Goal: Find specific page/section: Find specific page/section

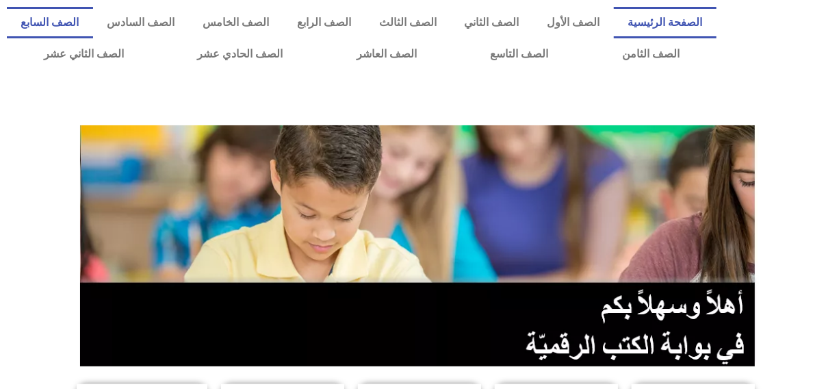
click at [93, 21] on link "الصف السابع" at bounding box center [50, 22] width 86 height 31
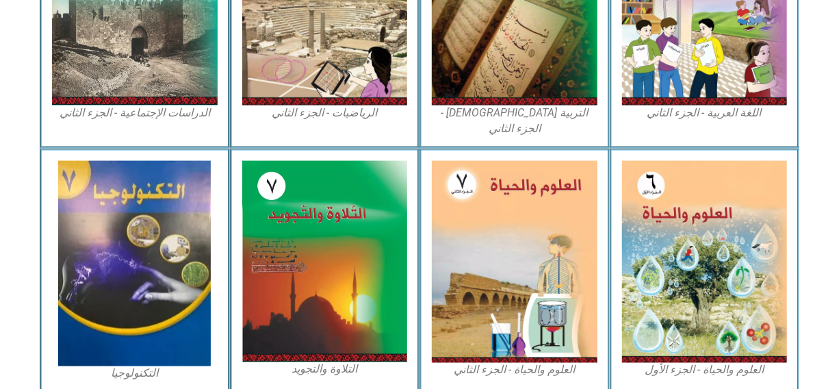
scroll to position [821, 0]
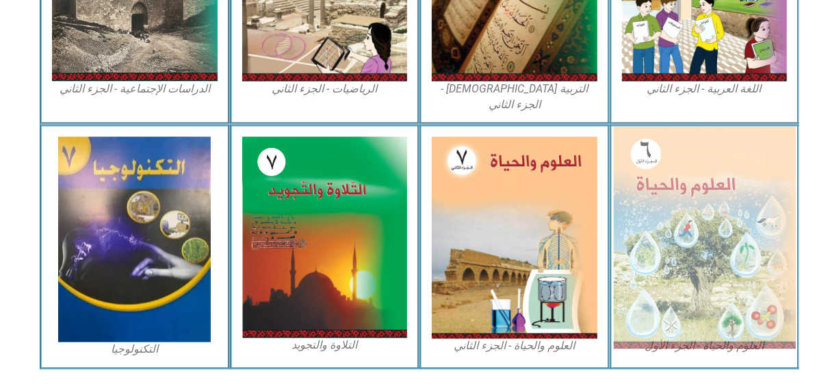
click at [704, 229] on img at bounding box center [704, 238] width 182 height 222
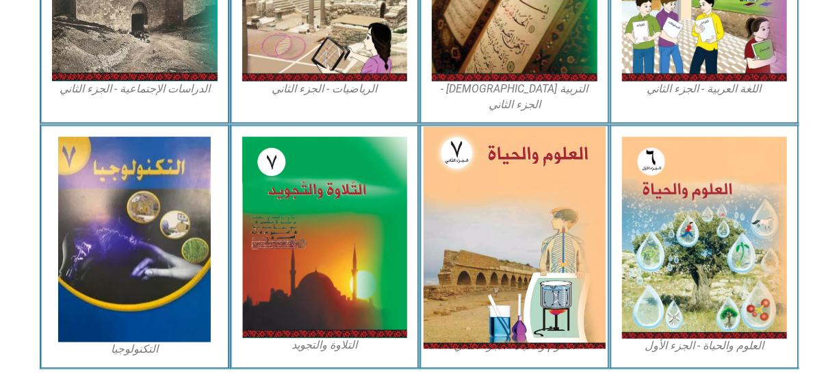
click at [555, 196] on img at bounding box center [515, 238] width 182 height 222
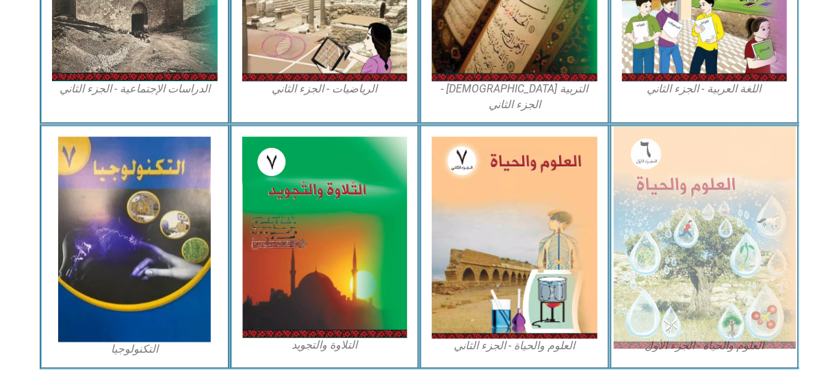
click at [677, 216] on img at bounding box center [704, 238] width 182 height 222
click at [725, 234] on img at bounding box center [704, 238] width 182 height 222
